Goal: Task Accomplishment & Management: Use online tool/utility

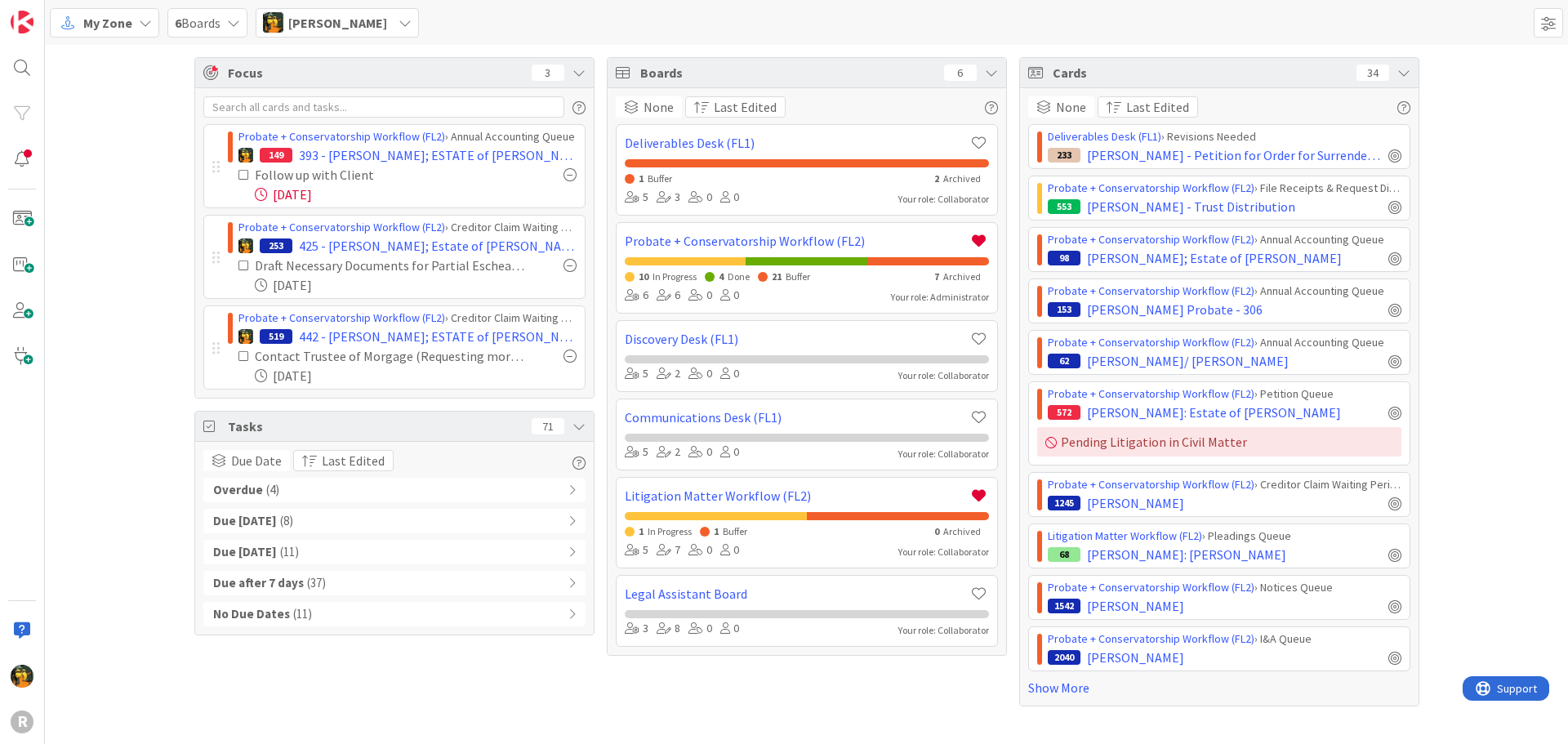
click at [130, 342] on div "Focus 3 Probate + Conservatorship Workflow (FL2) › Annual Accounting Queue 149 …" at bounding box center [807, 382] width 1523 height 674
click at [297, 495] on div "Overdue ( 4 )" at bounding box center [394, 490] width 382 height 24
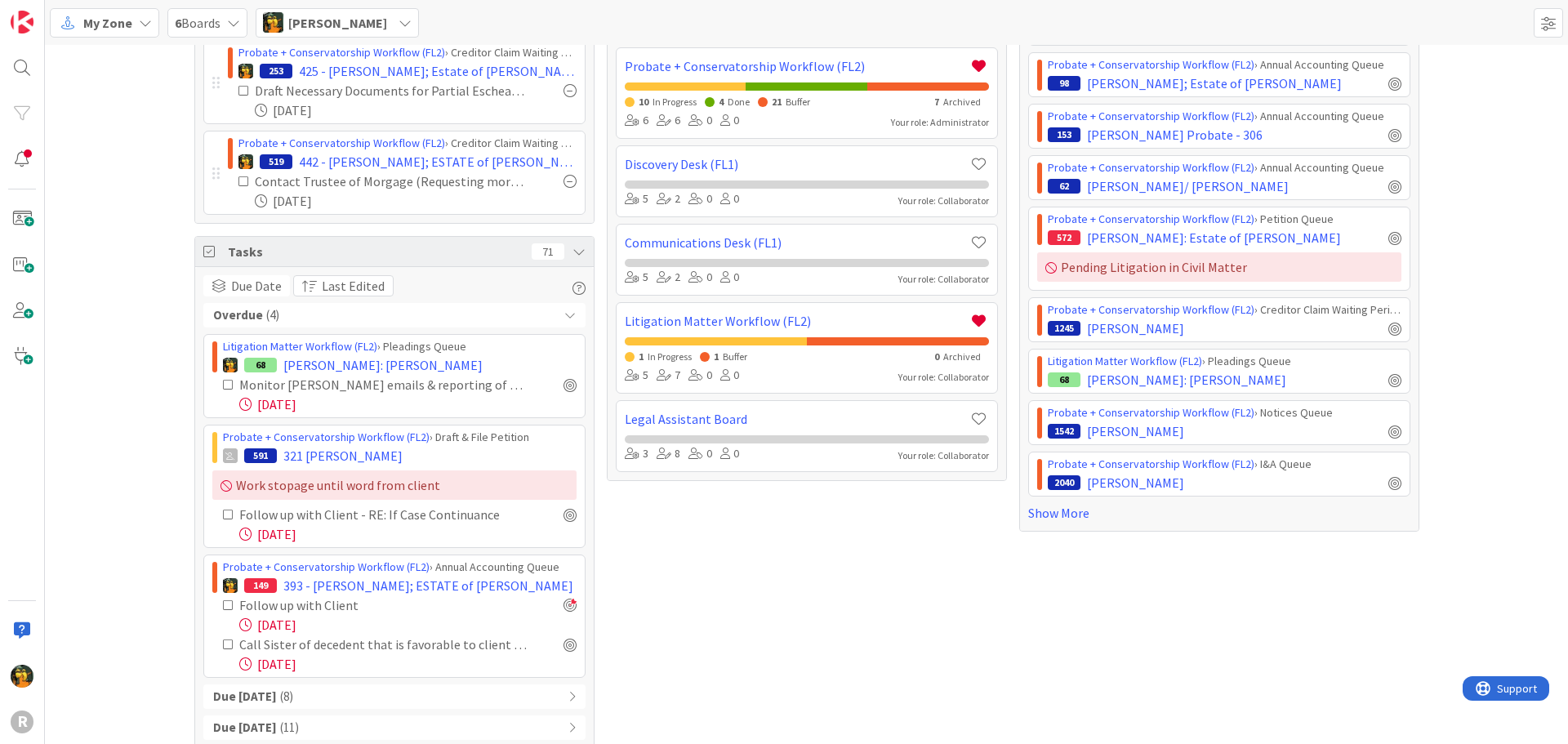
scroll to position [254, 0]
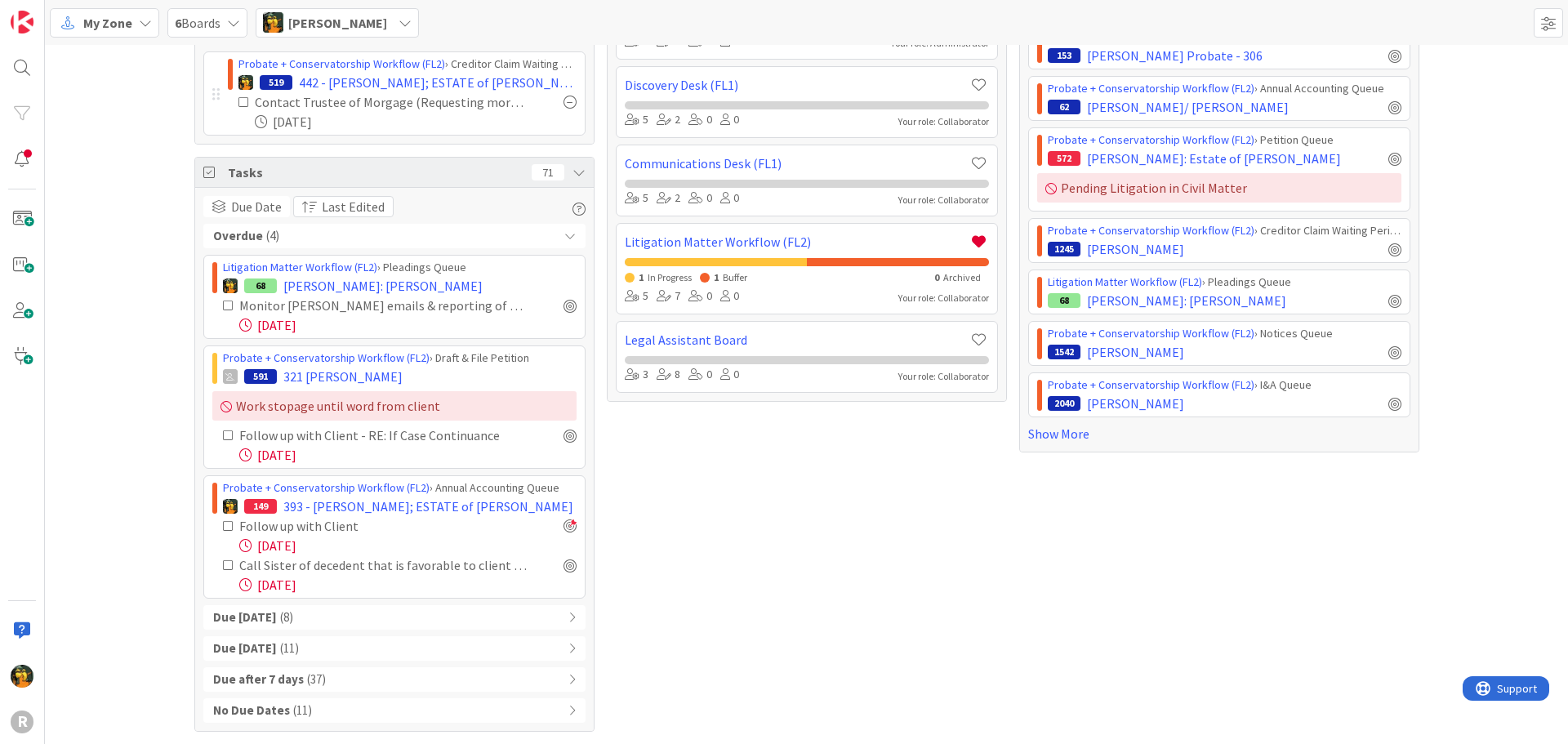
click at [322, 616] on div "Due [DATE] ( 8 )" at bounding box center [394, 617] width 382 height 24
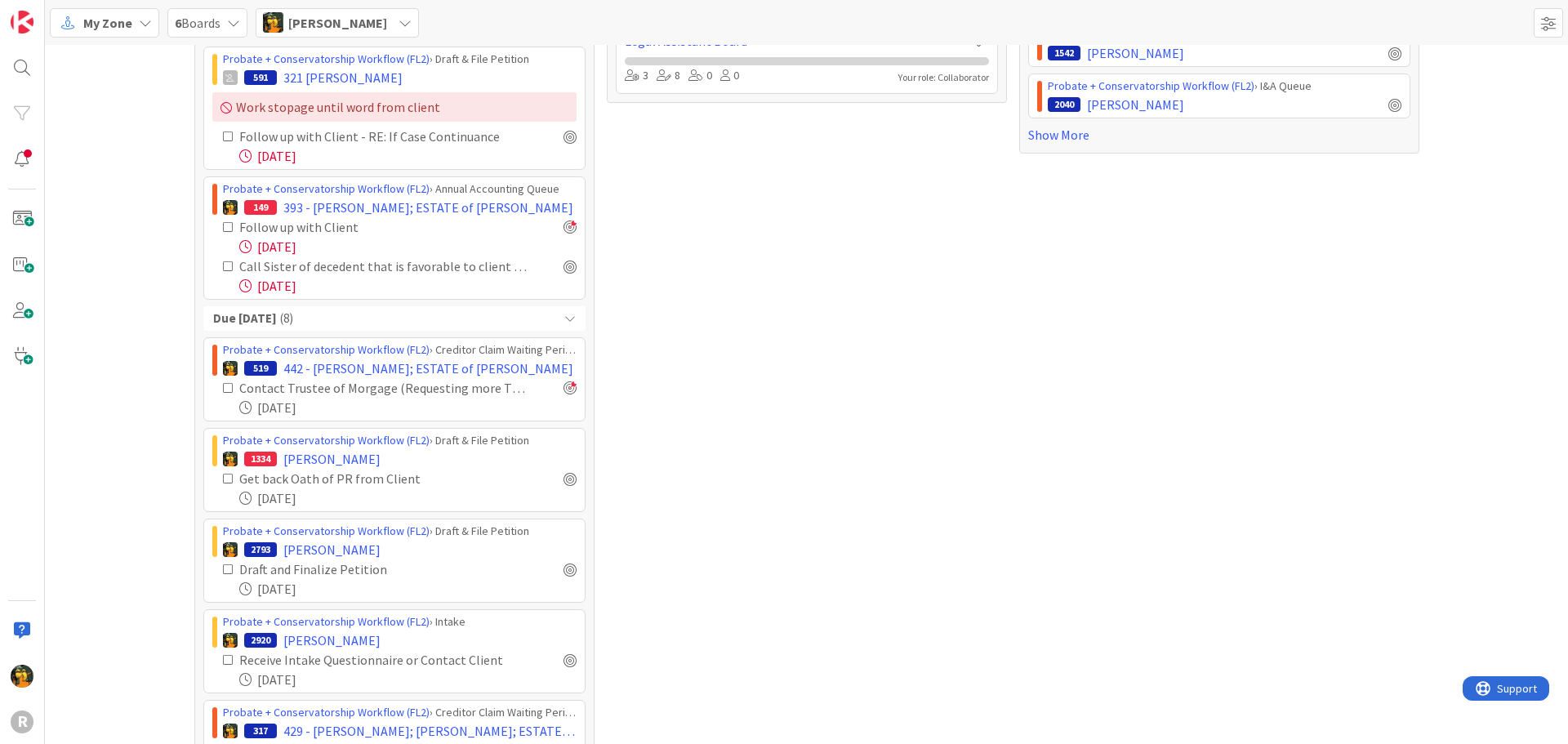
scroll to position [662, 0]
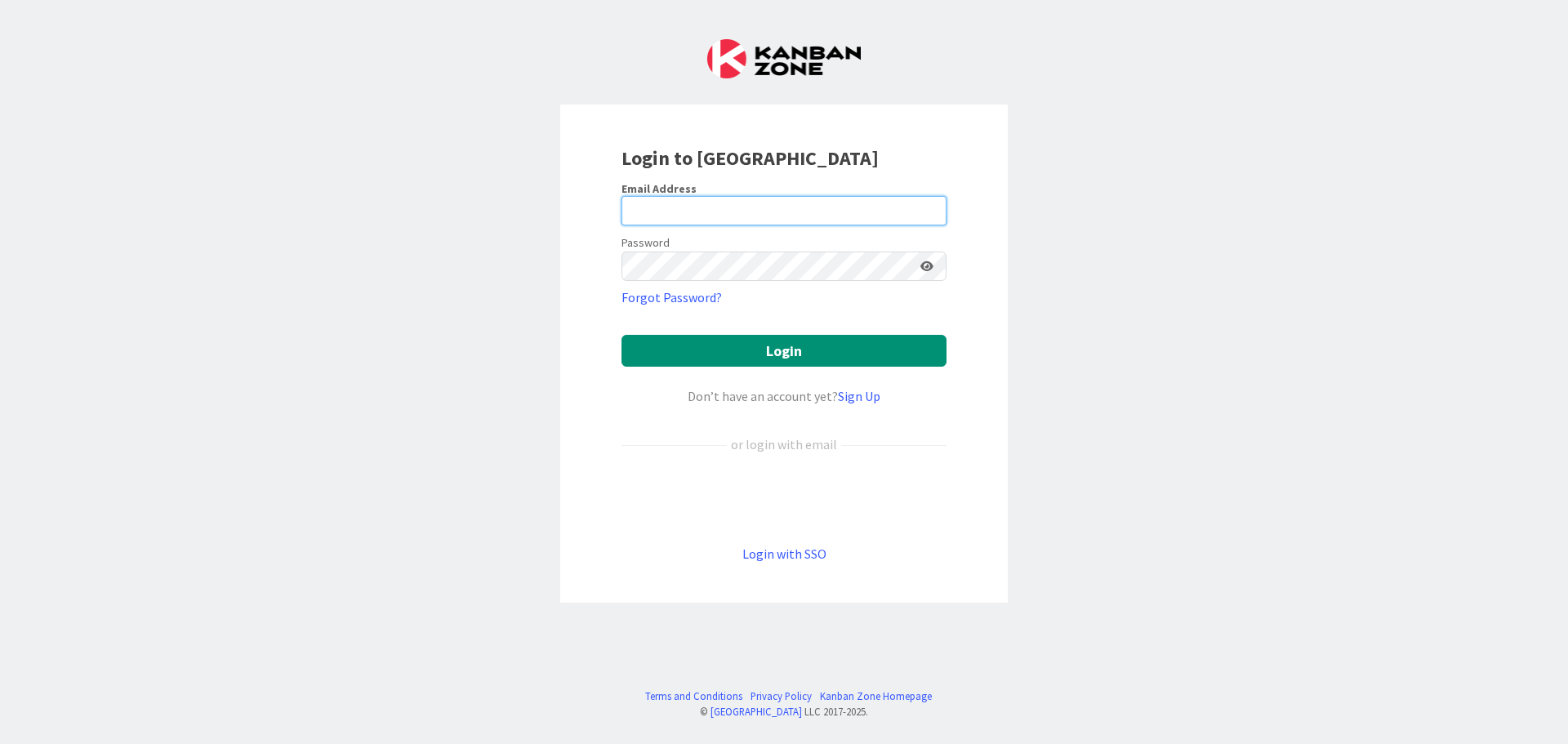
type input "[EMAIL_ADDRESS][DOMAIN_NAME]"
click at [712, 333] on form "Email Address [EMAIL_ADDRESS][DOMAIN_NAME] Password Forgot Password? Login Don’…" at bounding box center [784, 372] width 325 height 382
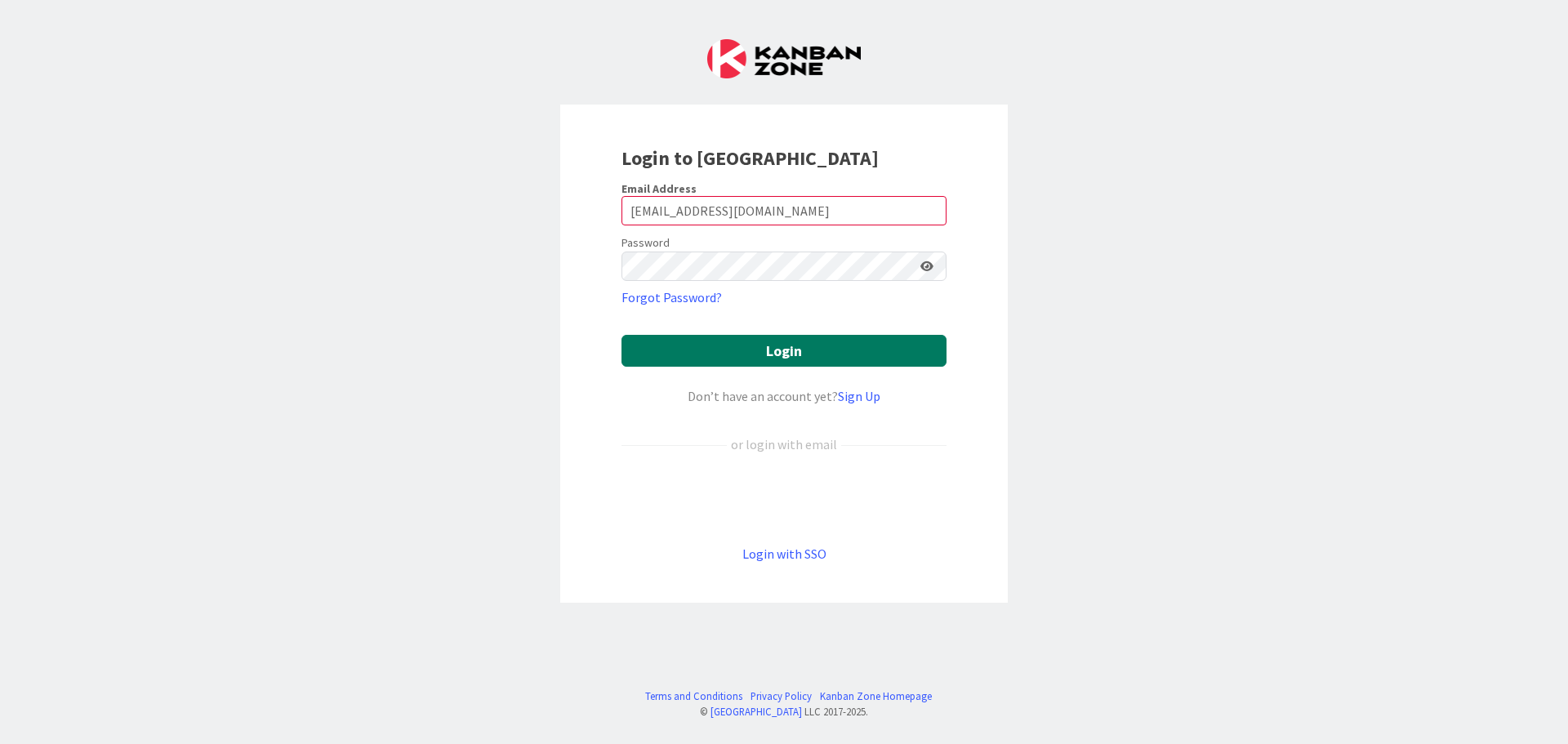
click at [710, 342] on button "Login" at bounding box center [784, 351] width 325 height 32
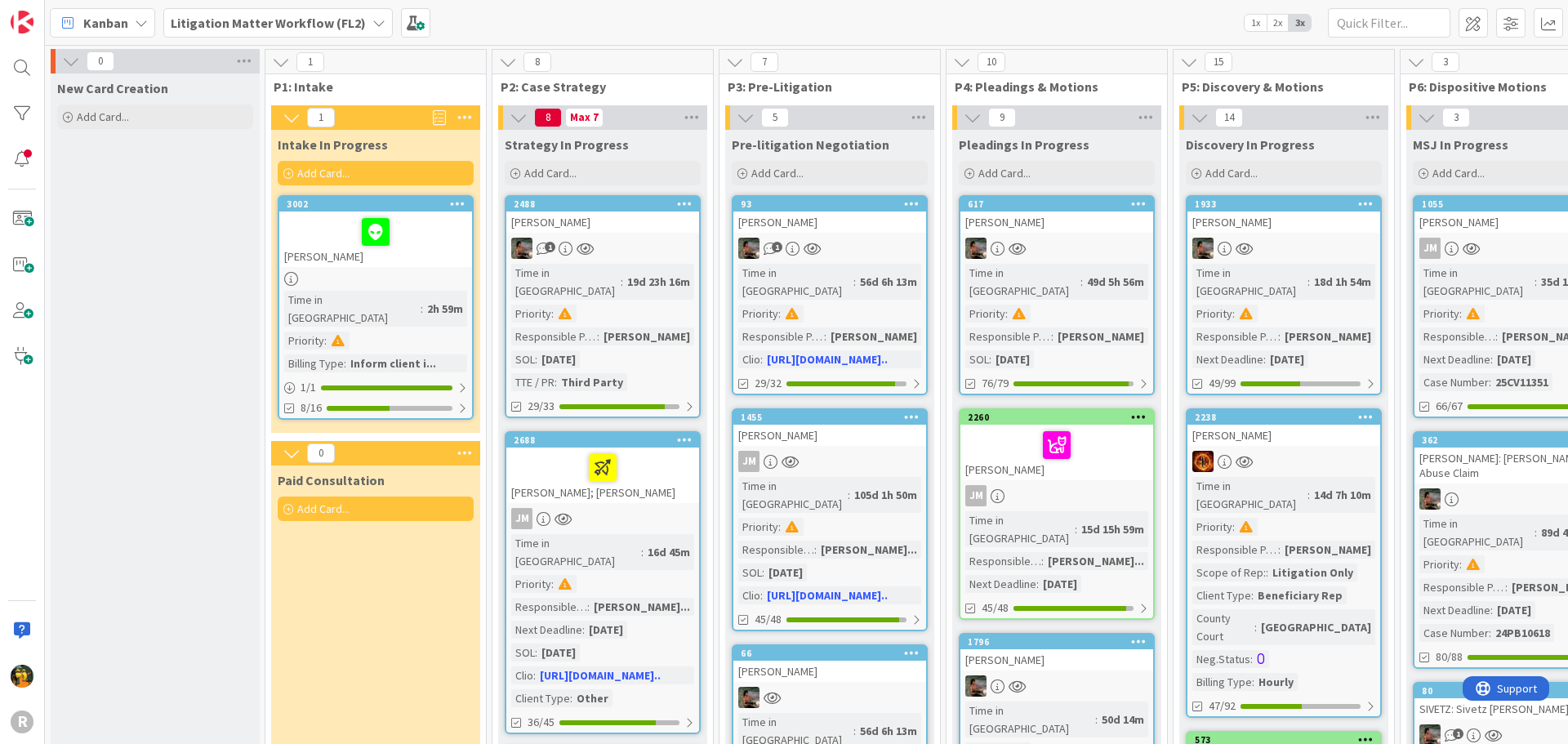
click at [317, 23] on b "Litigation Matter Workflow (FL2)" at bounding box center [268, 23] width 195 height 16
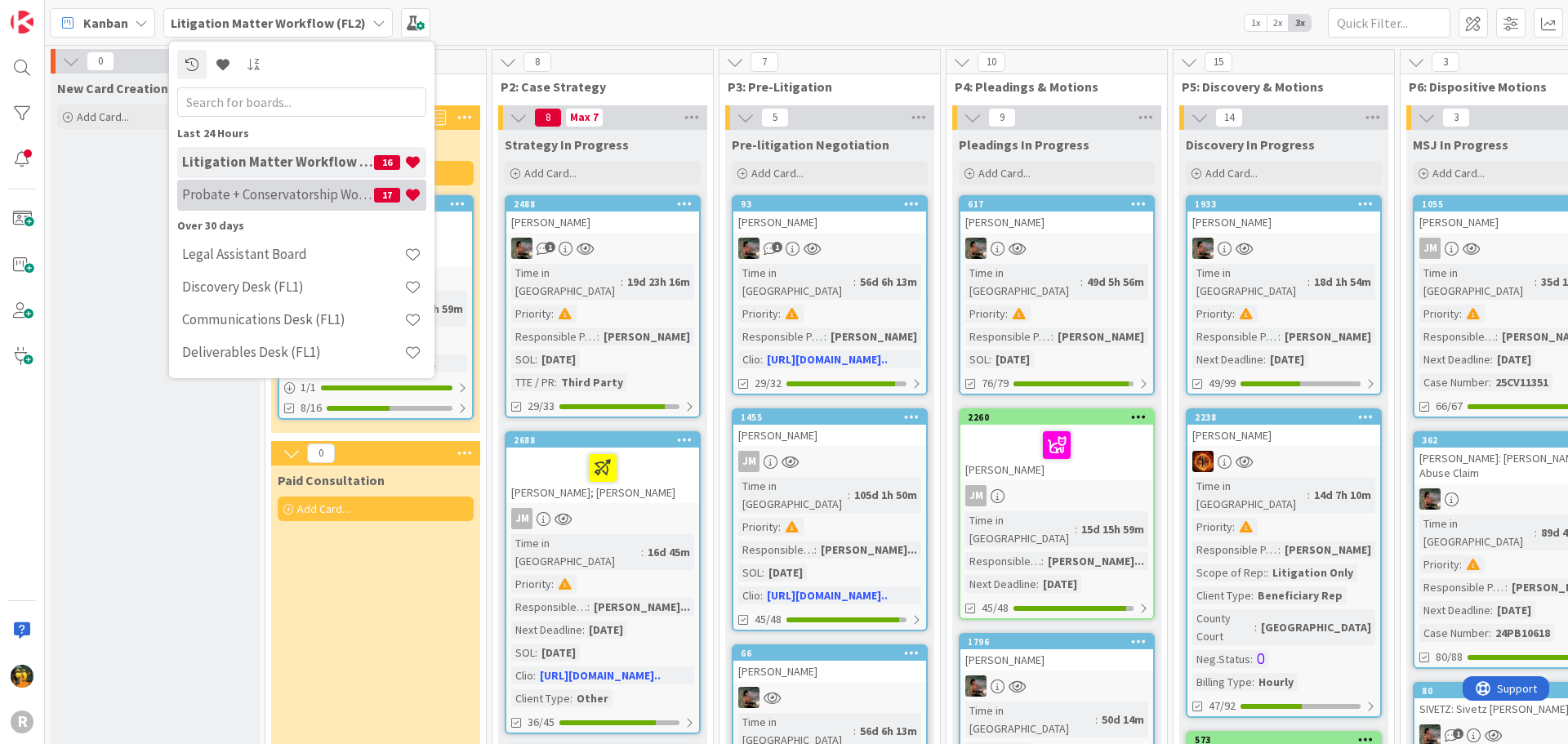
click at [257, 195] on h4 "Probate + Conservatorship Workflow (FL2)" at bounding box center [278, 194] width 192 height 16
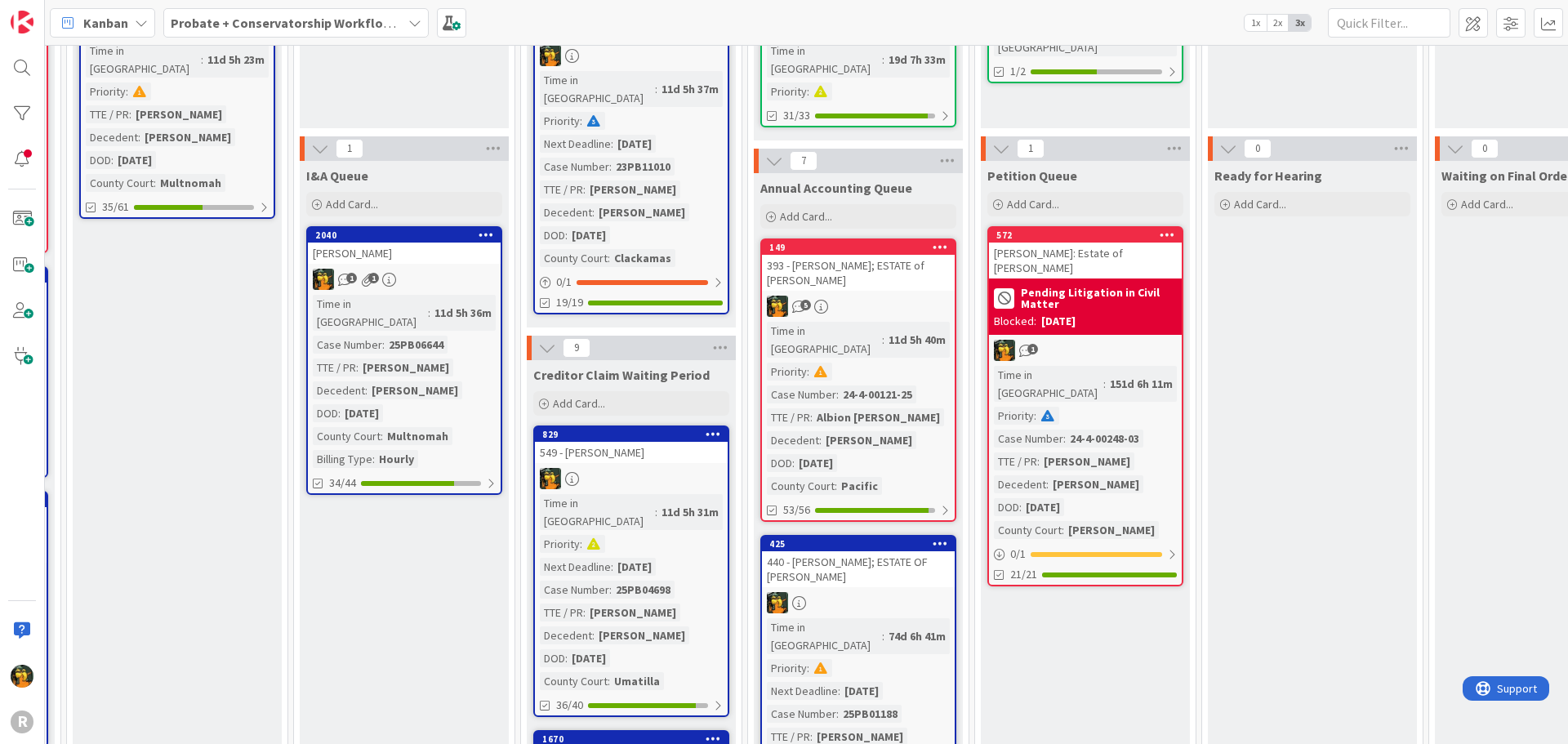
scroll to position [0, 880]
